Goal: Task Accomplishment & Management: Complete application form

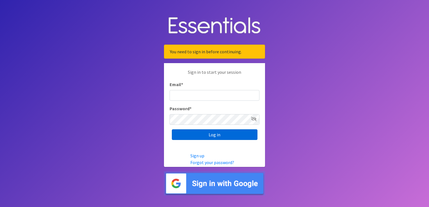
type input "[EMAIL_ADDRESS][DOMAIN_NAME]"
click at [211, 135] on input "Log in" at bounding box center [215, 134] width 86 height 11
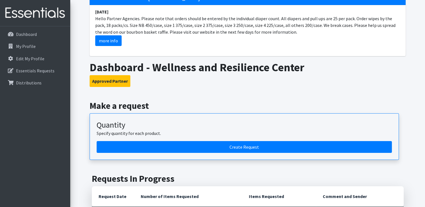
scroll to position [84, 0]
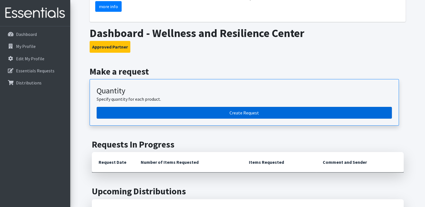
click at [219, 116] on link "Create Request" at bounding box center [244, 113] width 295 height 12
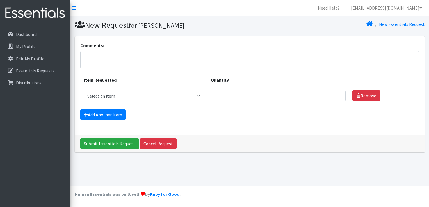
click at [120, 96] on select "Select an item 1 month period supply kit Kids (Newborn) Kids (Size 1) Kids (Siz…" at bounding box center [144, 96] width 121 height 11
select select "15043"
click at [84, 91] on select "Select an item 1 month period supply kit Kids (Newborn) Kids (Size 1) Kids (Siz…" at bounding box center [144, 96] width 121 height 11
click at [231, 96] on input "Quantity" at bounding box center [278, 96] width 135 height 11
type input "30"
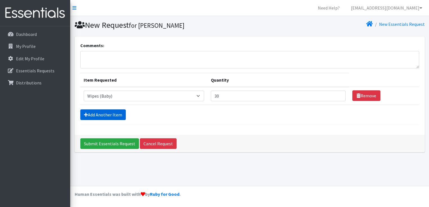
click at [112, 114] on link "Add Another Item" at bounding box center [102, 114] width 45 height 11
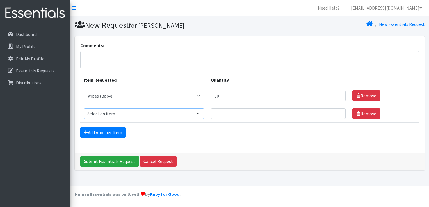
click at [136, 111] on select "Select an item 1 month period supply kit Kids (Newborn) Kids (Size 1) Kids (Siz…" at bounding box center [144, 113] width 121 height 11
select select "15051"
click at [84, 108] on select "Select an item 1 month period supply kit Kids (Newborn) Kids (Size 1) Kids (Siz…" at bounding box center [144, 113] width 121 height 11
click at [234, 113] on input "Quantity" at bounding box center [278, 113] width 135 height 11
type input "6"
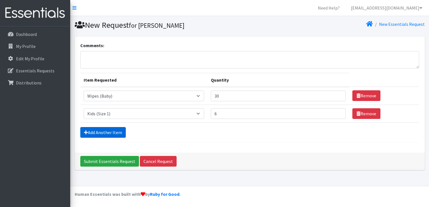
click at [113, 130] on link "Add Another Item" at bounding box center [102, 132] width 45 height 11
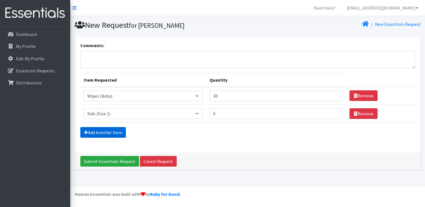
scroll to position [5, 0]
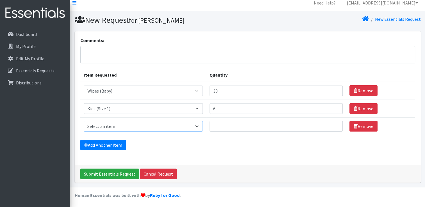
click at [141, 122] on select "Select an item 1 month period supply kit Kids (Newborn) Kids (Size 1) Kids (Siz…" at bounding box center [143, 126] width 119 height 11
click at [143, 126] on select "Select an item 1 month period supply kit Kids (Newborn) Kids (Size 1) Kids (Siz…" at bounding box center [143, 126] width 119 height 11
click at [203, 145] on div "Add Another Item" at bounding box center [247, 145] width 334 height 11
click at [145, 125] on select "Select an item 1 month period supply kit Kids (Newborn) Kids (Size 1) Kids (Siz…" at bounding box center [143, 126] width 119 height 11
click at [155, 140] on div "Add Another Item" at bounding box center [247, 145] width 334 height 11
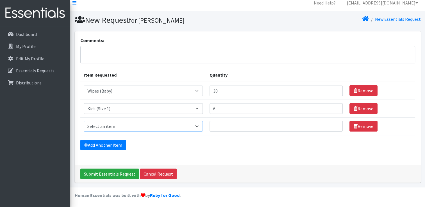
click at [137, 125] on select "Select an item 1 month period supply kit Kids (Newborn) Kids (Size 1) Kids (Siz…" at bounding box center [143, 126] width 119 height 11
select select "15071"
click at [84, 121] on select "Select an item 1 month period supply kit Kids (Newborn) Kids (Size 1) Kids (Siz…" at bounding box center [143, 126] width 119 height 11
click at [219, 126] on input "Quantity" at bounding box center [275, 126] width 133 height 11
type input "10"
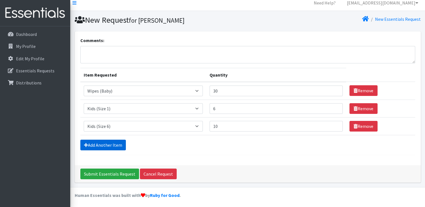
click at [100, 144] on link "Add Another Item" at bounding box center [102, 145] width 45 height 11
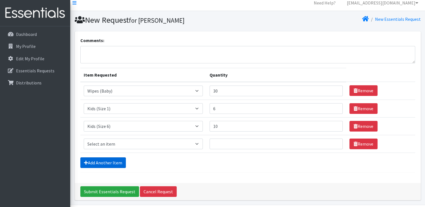
scroll to position [23, 0]
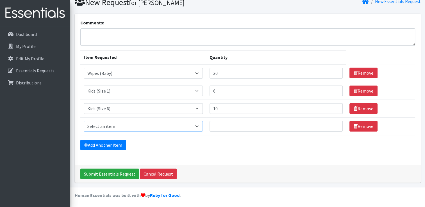
click at [114, 126] on select "Select an item 1 month period supply kit Kids (Newborn) Kids (Size 1) Kids (Siz…" at bounding box center [143, 126] width 119 height 11
select select "15045"
click at [84, 121] on select "Select an item 1 month period supply kit Kids (Newborn) Kids (Size 1) Kids (Siz…" at bounding box center [143, 126] width 119 height 11
click at [230, 126] on input "Quantity" at bounding box center [275, 126] width 133 height 11
type input "5"
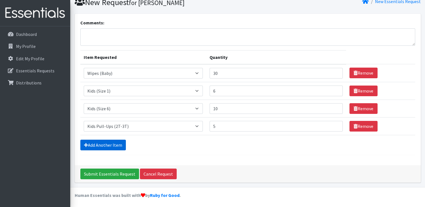
click at [105, 144] on link "Add Another Item" at bounding box center [102, 145] width 45 height 11
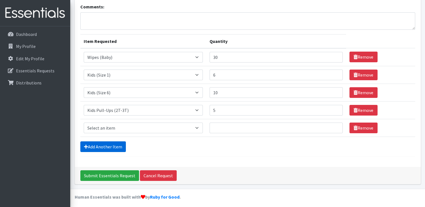
scroll to position [40, 0]
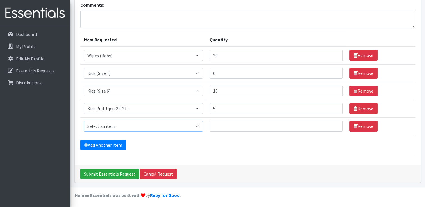
click at [120, 126] on select "Select an item 1 month period supply kit Kids (Newborn) Kids (Size 1) Kids (Siz…" at bounding box center [143, 126] width 119 height 11
select select "15074"
click at [84, 121] on select "Select an item 1 month period supply kit Kids (Newborn) Kids (Size 1) Kids (Siz…" at bounding box center [143, 126] width 119 height 11
click at [228, 126] on input "Quantity" at bounding box center [275, 126] width 133 height 11
type input "1"
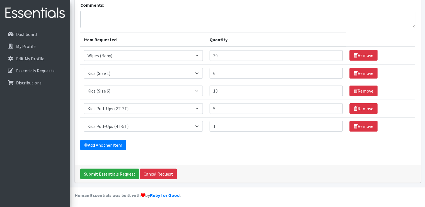
click at [229, 157] on div "Comments: Item Requested Quantity Item Requested Select an item 1 month period …" at bounding box center [248, 80] width 346 height 169
drag, startPoint x: 223, startPoint y: 126, endPoint x: 215, endPoint y: 126, distance: 7.3
click at [215, 126] on input "1" at bounding box center [275, 126] width 133 height 11
click at [230, 143] on div "Add Another Item" at bounding box center [247, 145] width 334 height 11
drag, startPoint x: 222, startPoint y: 75, endPoint x: 208, endPoint y: 70, distance: 14.6
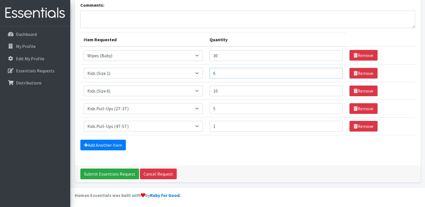
click at [208, 70] on tr "Item Requested Select an item 1 month period supply kit Kids (Newborn) Kids (Si…" at bounding box center [247, 73] width 334 height 18
type input "150"
click at [253, 90] on input "10" at bounding box center [275, 91] width 133 height 11
click at [206, 88] on tr "Item Requested Select an item 1 month period supply kit Kids (Newborn) Kids (Si…" at bounding box center [247, 91] width 334 height 18
type input "250"
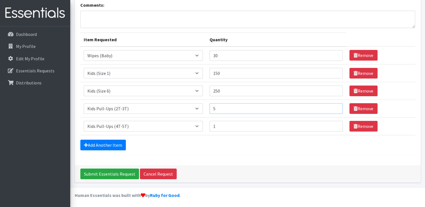
drag, startPoint x: 214, startPoint y: 106, endPoint x: 208, endPoint y: 107, distance: 6.0
click at [203, 106] on tr "Item Requested Select an item 1 month period supply kit Kids (Newborn) Kids (Si…" at bounding box center [247, 109] width 334 height 18
type input "125"
drag, startPoint x: 214, startPoint y: 124, endPoint x: 205, endPoint y: 123, distance: 9.5
click at [205, 123] on tr "Item Requested Select an item 1 month period supply kit Kids (Newborn) Kids (Si…" at bounding box center [247, 126] width 334 height 18
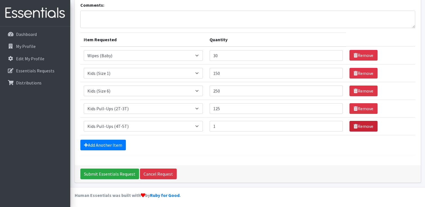
click at [361, 127] on link "Remove" at bounding box center [363, 126] width 28 height 11
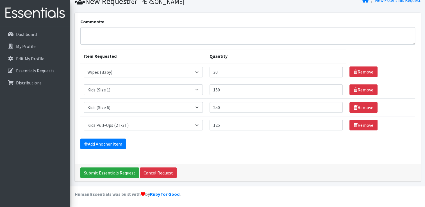
scroll to position [23, 0]
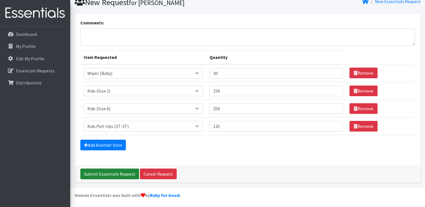
click at [109, 173] on input "Submit Essentials Request" at bounding box center [109, 174] width 59 height 11
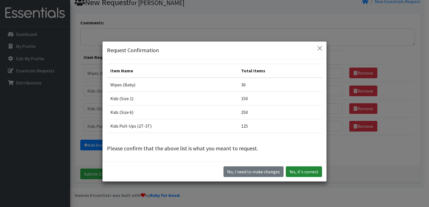
click at [304, 171] on button "Yes, it's correct" at bounding box center [304, 171] width 36 height 11
